Goal: Information Seeking & Learning: Compare options

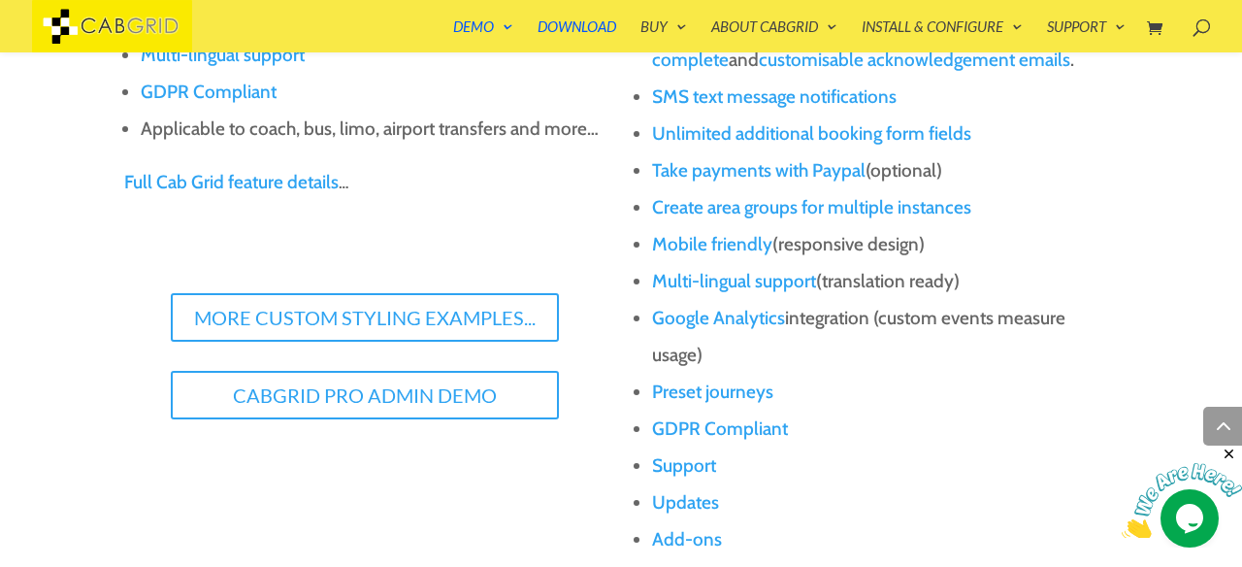
scroll to position [2145, 0]
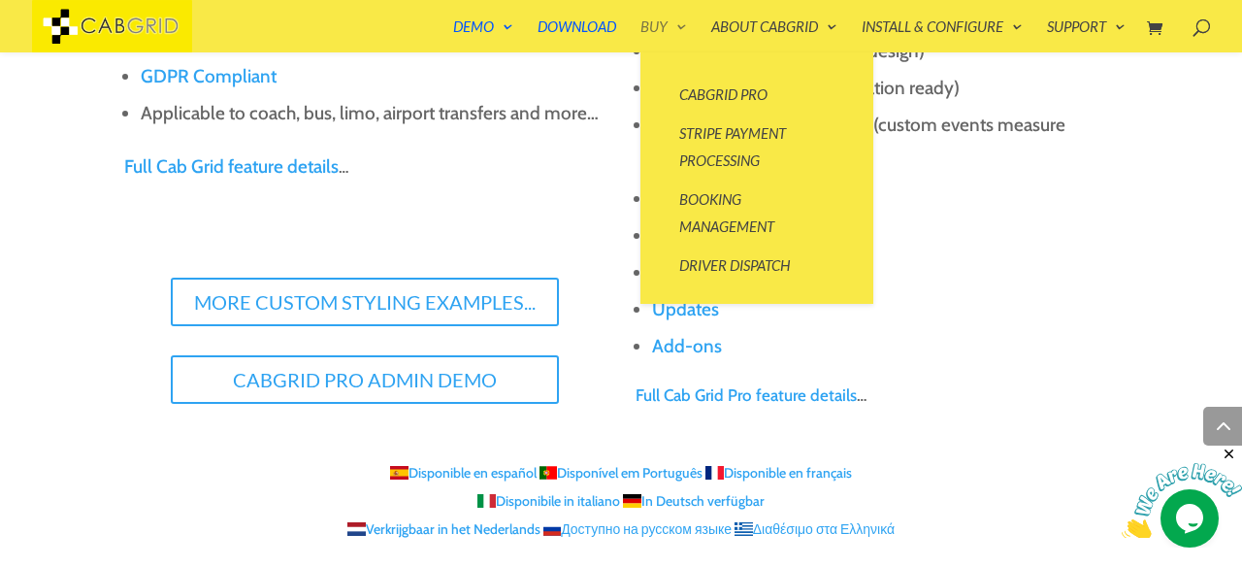
click at [662, 25] on link "Buy" at bounding box center [663, 35] width 47 height 33
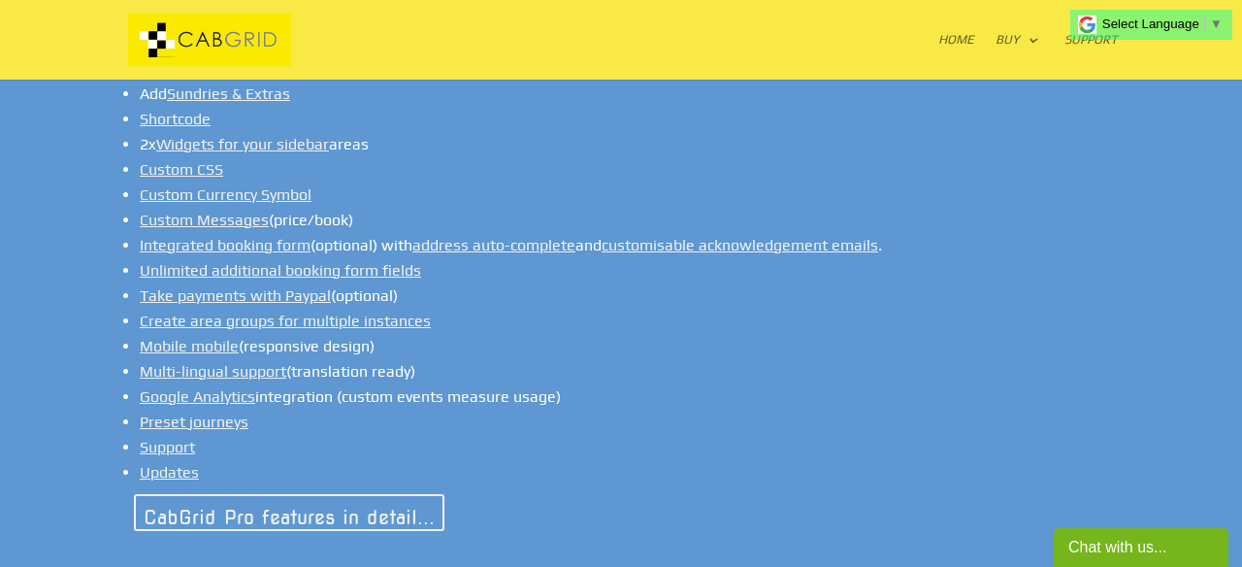
scroll to position [1819, 0]
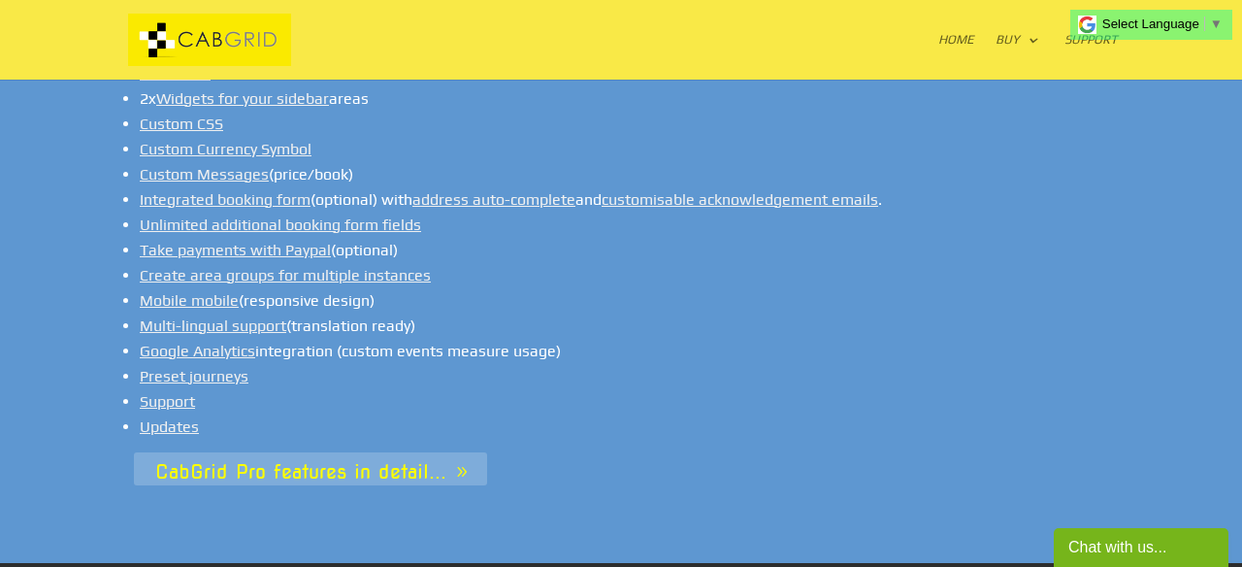
click at [362, 452] on link "CabGrid Pro features in detail..." at bounding box center [310, 468] width 353 height 33
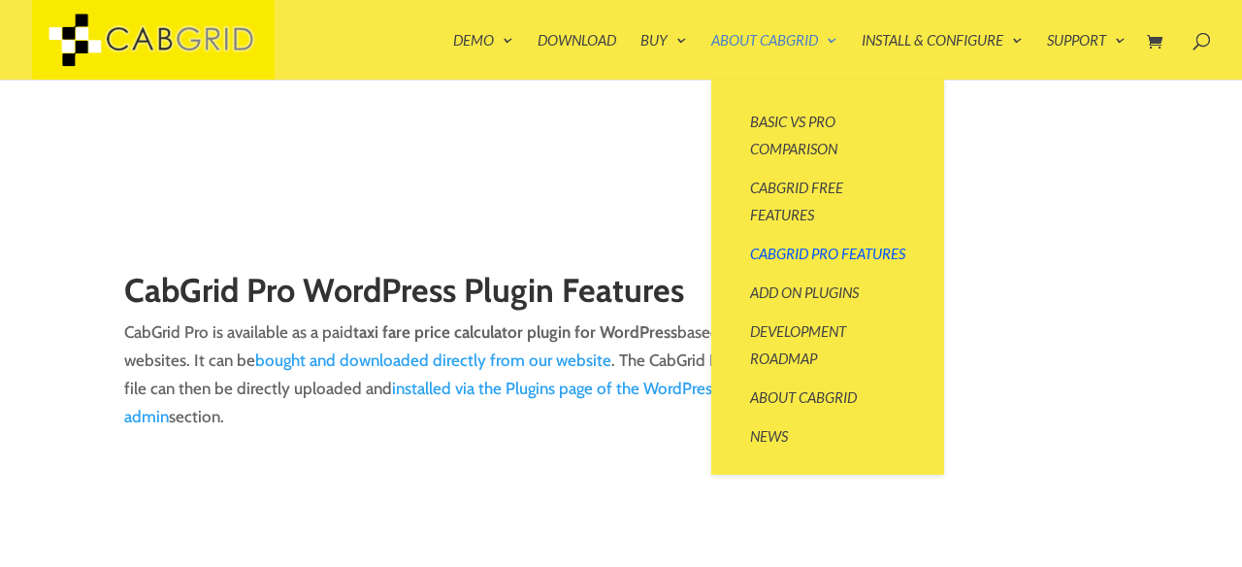
scroll to position [581, 0]
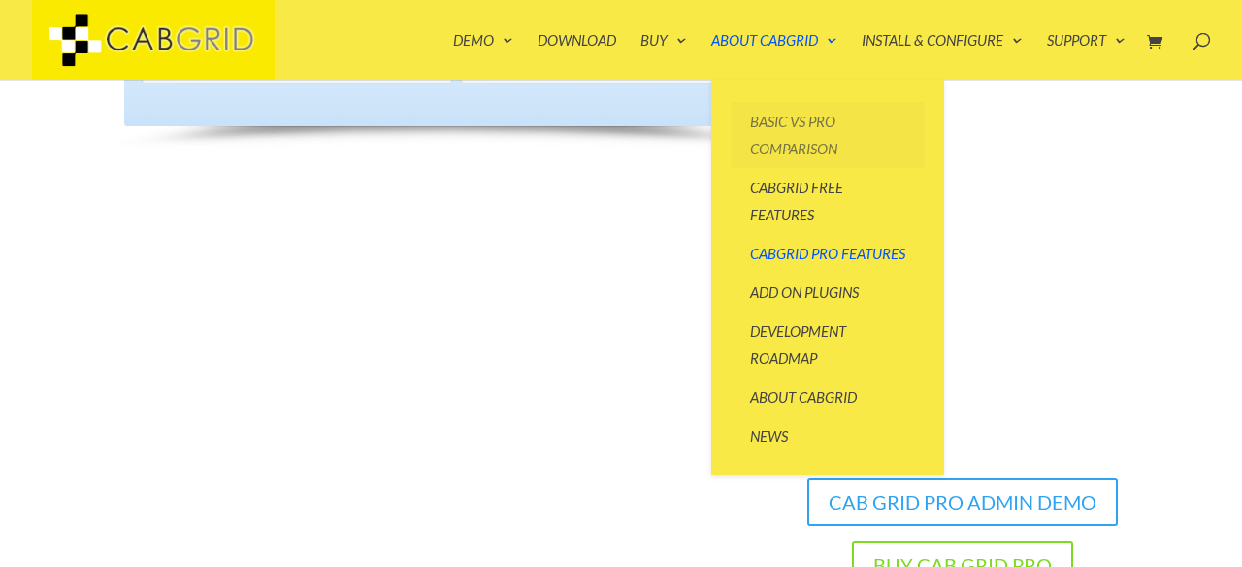
click at [784, 131] on link "Basic vs Pro Comparison" at bounding box center [828, 135] width 194 height 66
